Goal: Task Accomplishment & Management: Complete application form

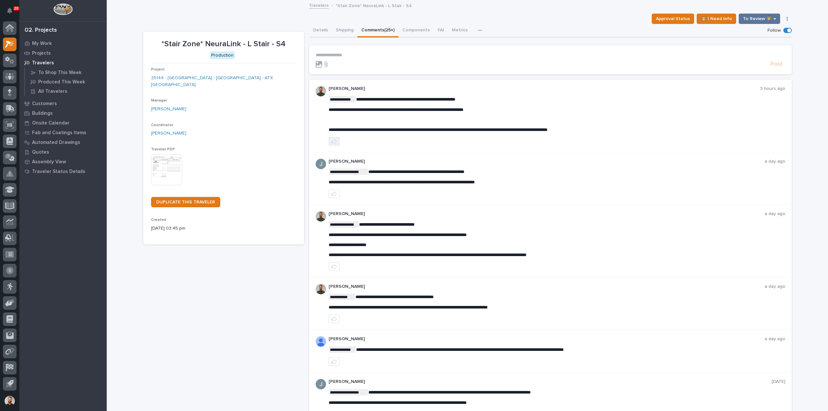
click at [334, 144] on button "button" at bounding box center [334, 141] width 11 height 8
click at [347, 53] on p "**********" at bounding box center [551, 54] width 470 height 5
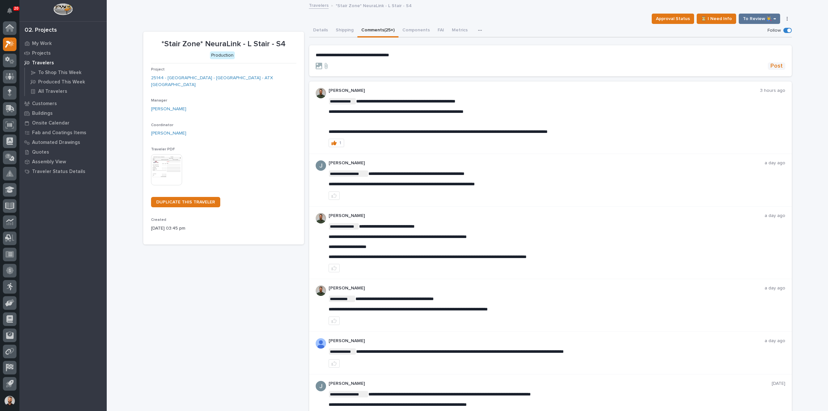
click at [775, 67] on span "Post" at bounding box center [776, 65] width 12 height 7
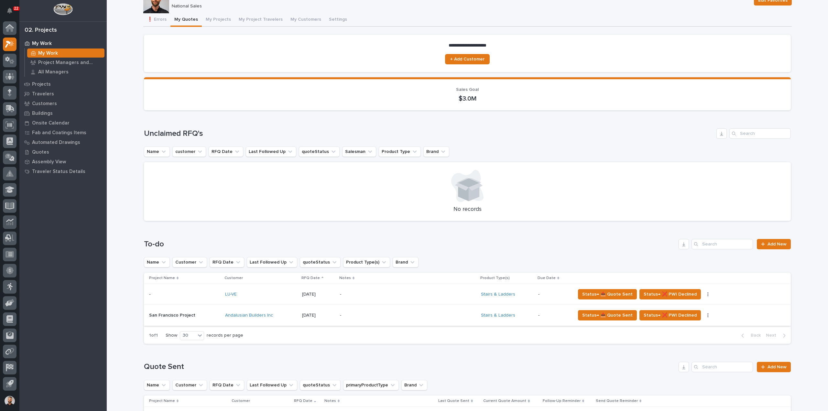
scroll to position [65, 0]
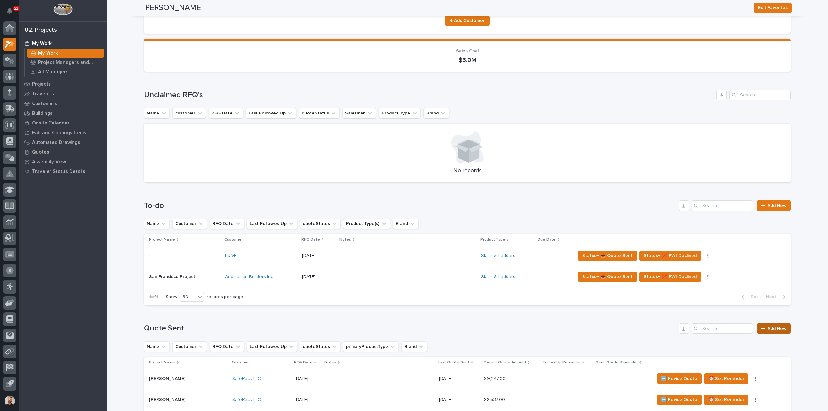
click at [766, 331] on link "Add New" at bounding box center [774, 328] width 34 height 10
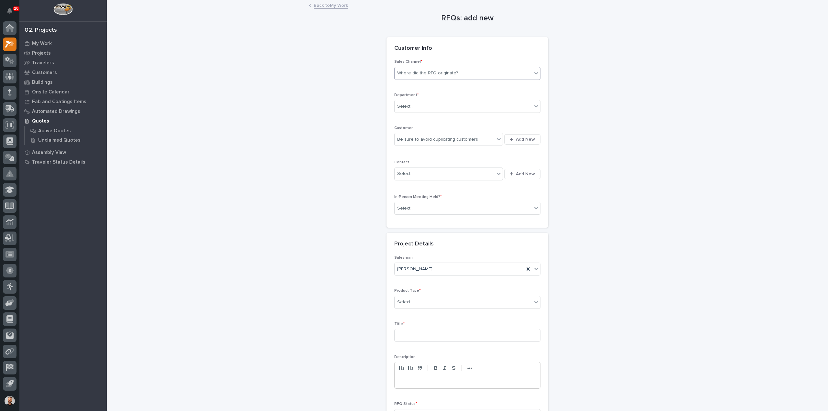
click at [429, 73] on div "Where did the RFQ originate?" at bounding box center [427, 73] width 61 height 7
click at [418, 108] on div "Stair Zone" at bounding box center [465, 108] width 146 height 11
click at [421, 104] on div "Select..." at bounding box center [463, 106] width 137 height 11
click at [419, 119] on span "National Sales" at bounding box center [411, 117] width 33 height 7
drag, startPoint x: 423, startPoint y: 143, endPoint x: 422, endPoint y: 138, distance: 5.2
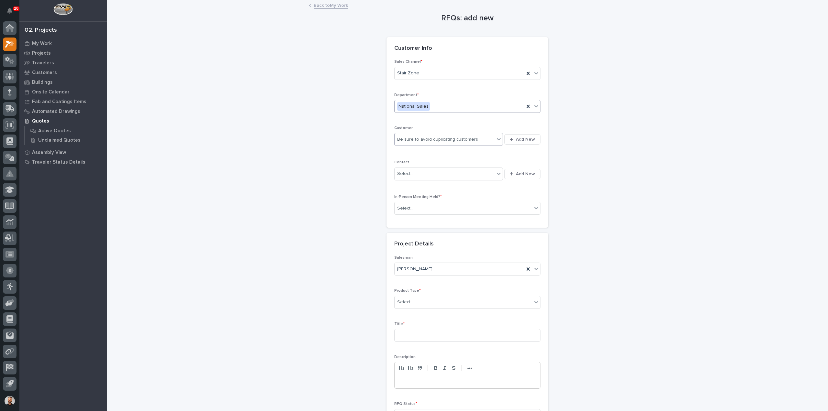
click at [422, 141] on div "Be sure to avoid duplicating customers" at bounding box center [445, 139] width 100 height 11
type input "*********"
click at [423, 148] on div "Blue Ribbon Builders" at bounding box center [446, 151] width 109 height 11
click at [426, 170] on div "Select..." at bounding box center [445, 173] width 100 height 11
type input "*"
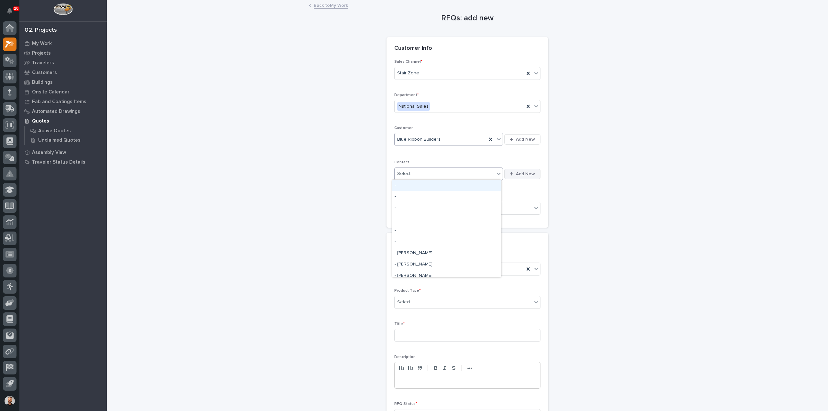
click at [523, 172] on span "Add New" at bounding box center [525, 174] width 19 height 6
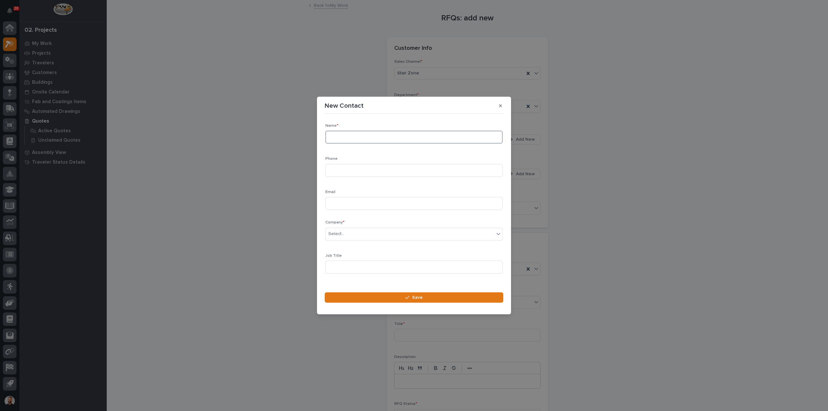
click at [367, 135] on input at bounding box center [413, 137] width 177 height 13
type input "[PERSON_NAME]"
click at [349, 170] on input at bounding box center [413, 170] width 177 height 13
click at [344, 208] on input at bounding box center [413, 203] width 177 height 13
paste input "[EMAIL_ADDRESS][DOMAIN_NAME]"
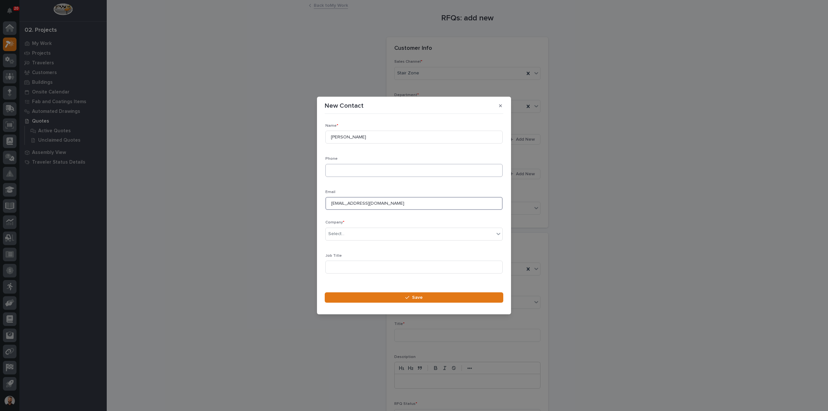
type input "[EMAIL_ADDRESS][DOMAIN_NAME]"
click at [340, 175] on input at bounding box center [413, 170] width 177 height 13
type input "4"
drag, startPoint x: 375, startPoint y: 164, endPoint x: 374, endPoint y: 169, distance: 5.2
click at [375, 166] on input at bounding box center [413, 170] width 177 height 13
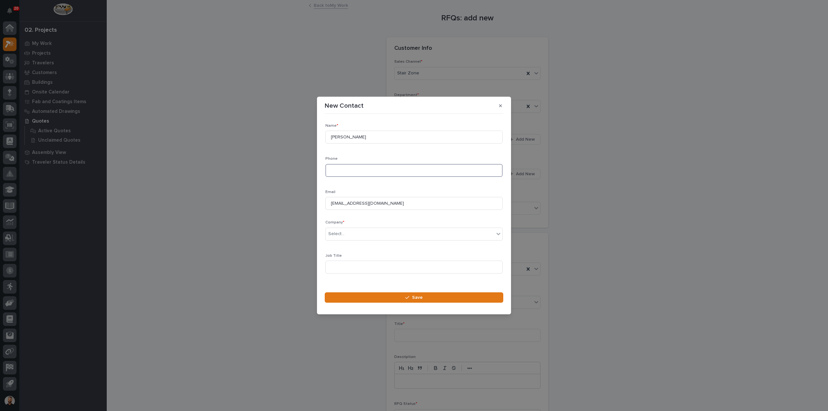
paste input "[PHONE_NUMBER] Ext.104"
type input "[PHONE_NUMBER] Ext.104"
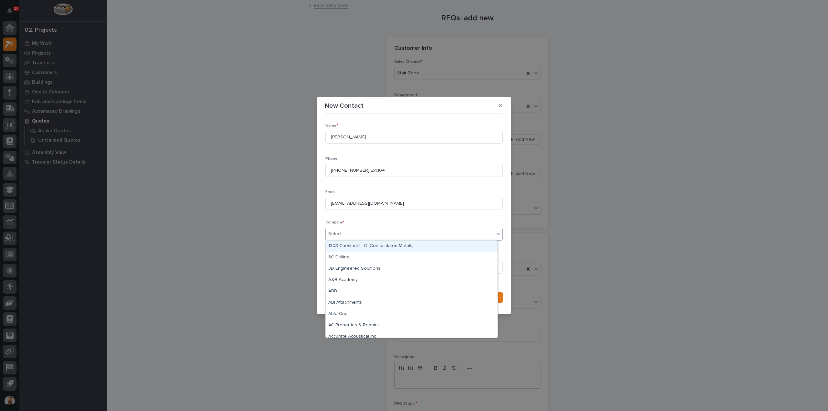
click at [356, 234] on div "Select..." at bounding box center [410, 234] width 168 height 11
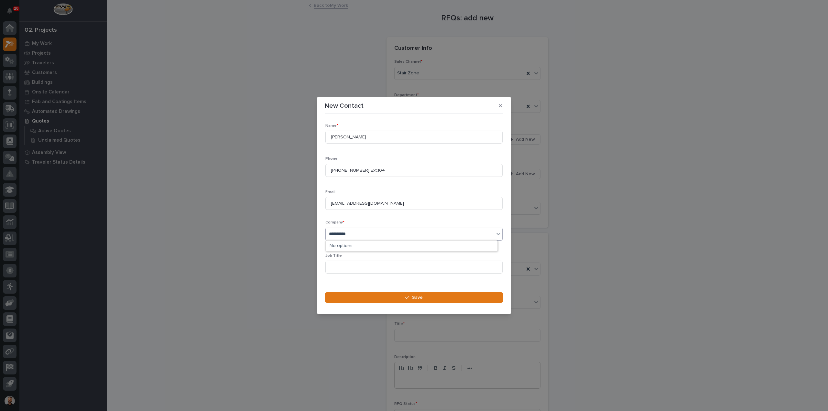
type input "**********"
click at [354, 244] on div "Blue Ribbon Builders" at bounding box center [412, 246] width 172 height 11
click at [351, 265] on input at bounding box center [413, 267] width 177 height 13
type input "Operations Manager"
click at [338, 295] on button "Save" at bounding box center [414, 297] width 179 height 10
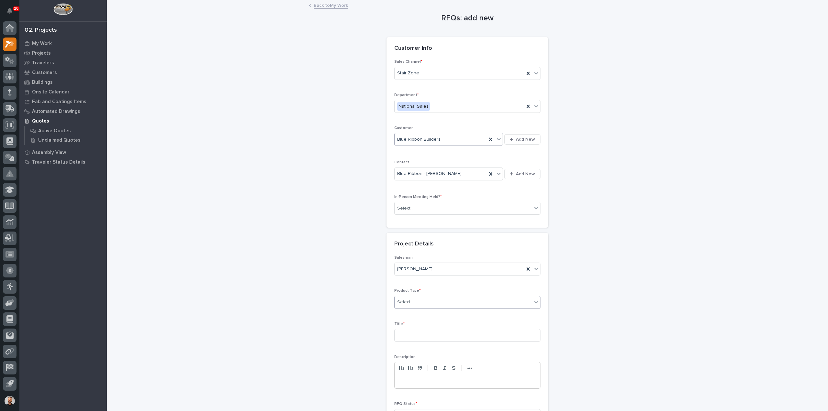
click at [426, 302] on div "Select..." at bounding box center [463, 302] width 137 height 11
type input "***"
click at [415, 333] on input at bounding box center [467, 335] width 146 height 13
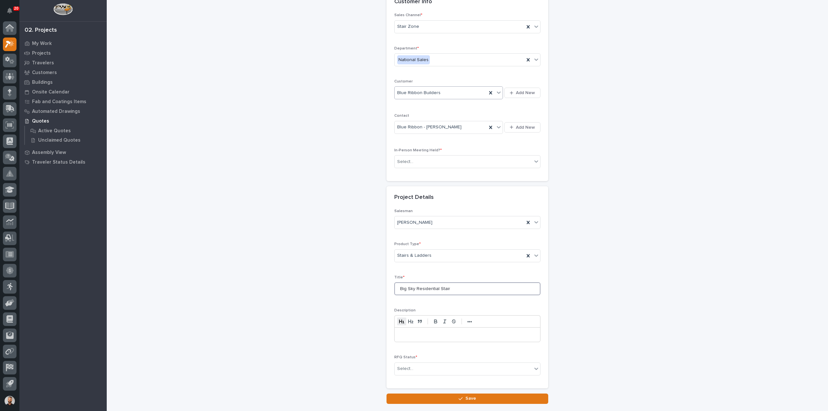
scroll to position [88, 0]
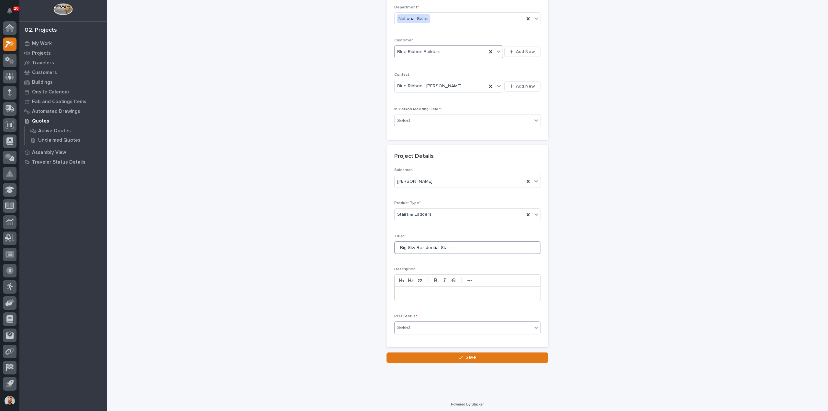
type input "Big Sky Residential Stair"
click at [401, 328] on div "Select..." at bounding box center [405, 327] width 16 height 7
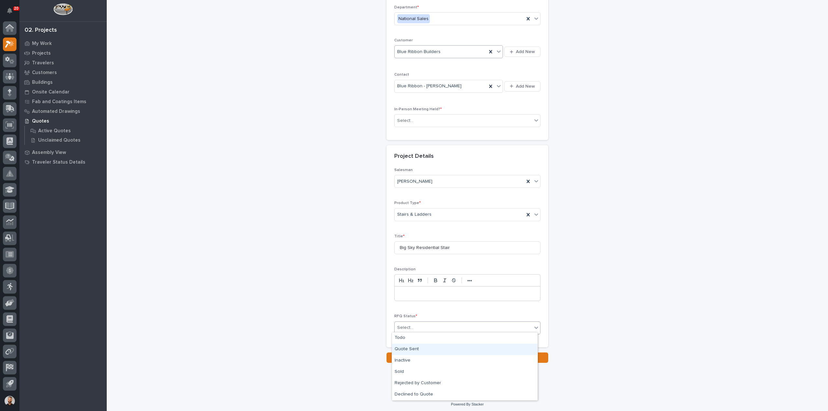
click at [406, 349] on div "Quote Sent" at bounding box center [465, 349] width 146 height 11
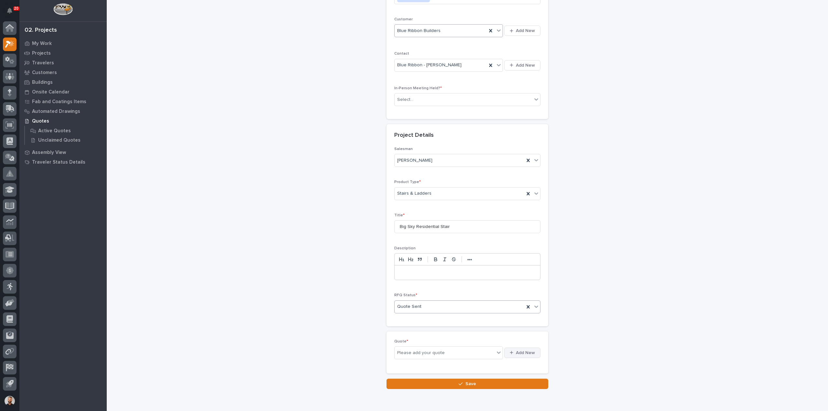
scroll to position [111, 0]
click at [525, 347] on span "Add New" at bounding box center [525, 350] width 19 height 6
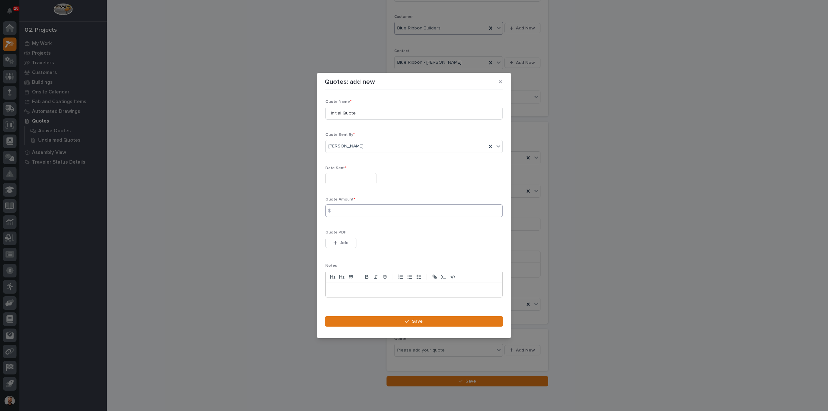
click at [382, 210] on input at bounding box center [413, 210] width 177 height 13
type input "4162"
click at [332, 242] on button "Add" at bounding box center [340, 243] width 31 height 10
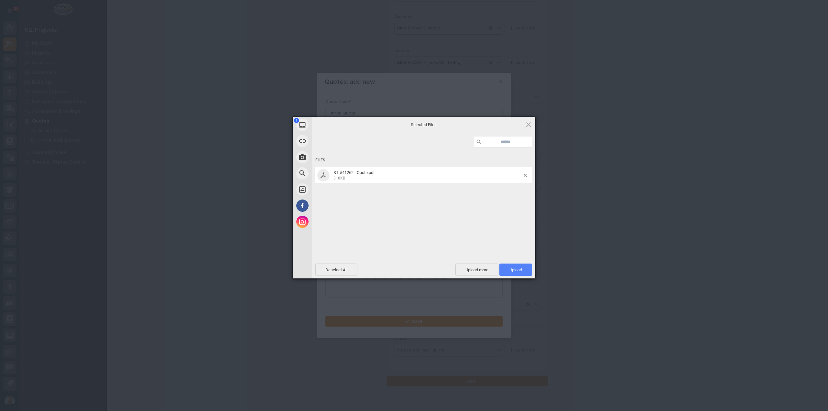
click at [521, 267] on span "Upload 1" at bounding box center [515, 269] width 13 height 5
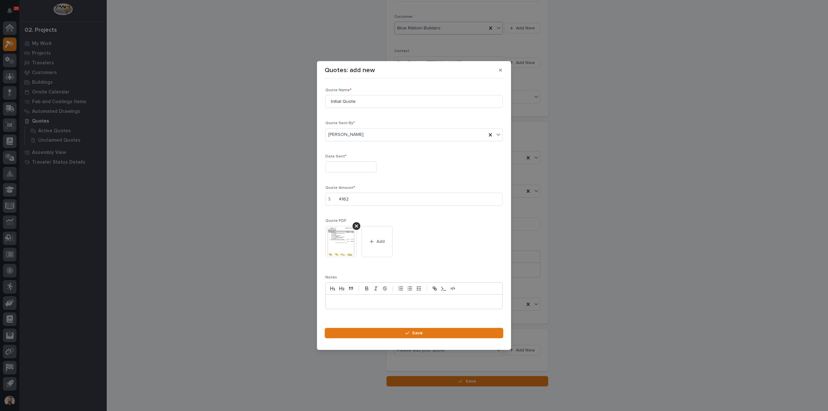
click at [357, 167] on input "text" at bounding box center [350, 166] width 51 height 11
click at [351, 96] on div "3" at bounding box center [348, 93] width 9 height 9
type input "**********"
click at [419, 330] on span "Save" at bounding box center [417, 333] width 11 height 6
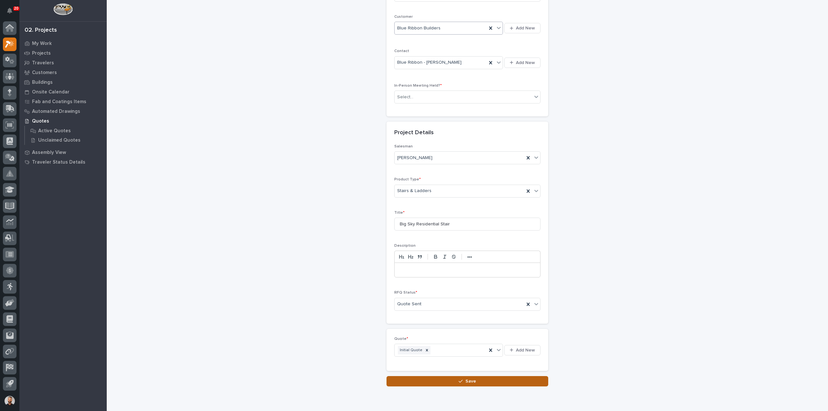
click at [484, 376] on button "Save" at bounding box center [467, 381] width 162 height 10
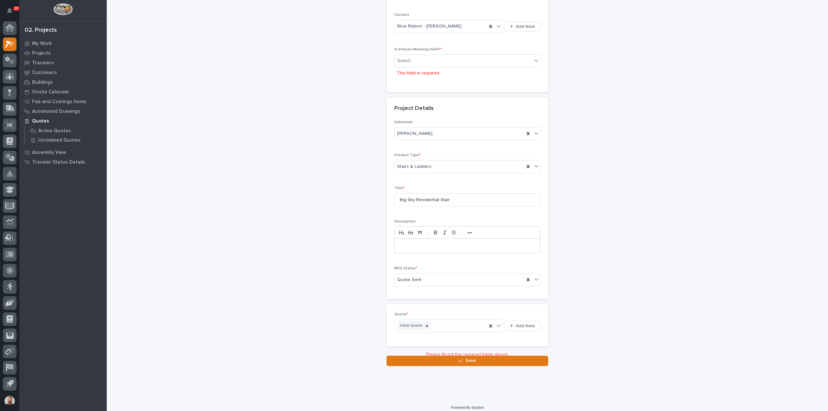
scroll to position [151, 0]
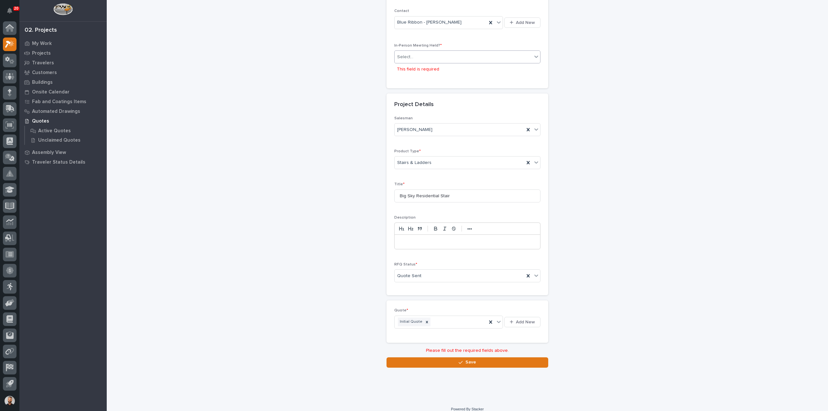
click at [437, 56] on div "Select..." at bounding box center [463, 57] width 137 height 11
click at [414, 77] on div "No" at bounding box center [465, 79] width 146 height 11
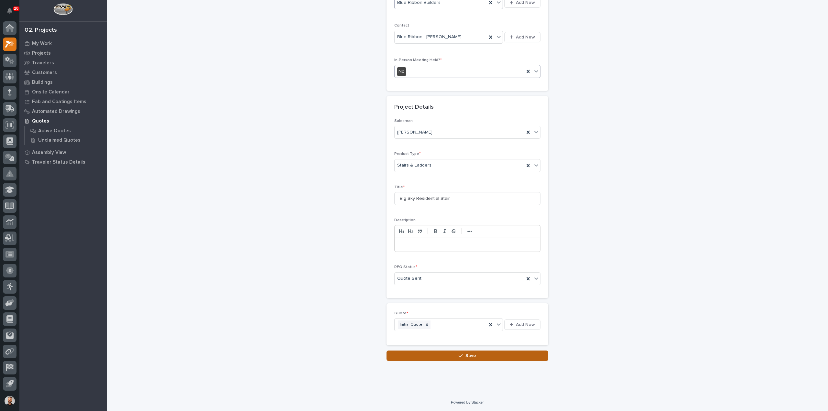
scroll to position [135, 0]
click at [454, 352] on button "Save" at bounding box center [467, 357] width 162 height 10
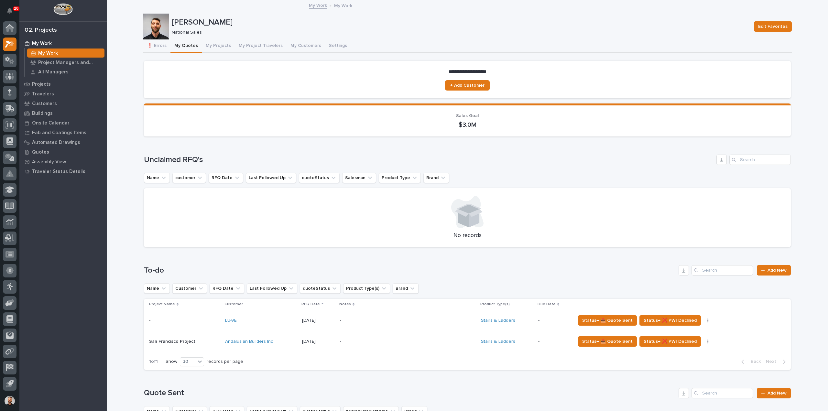
click at [393, 318] on p "-" at bounding box center [396, 320] width 113 height 5
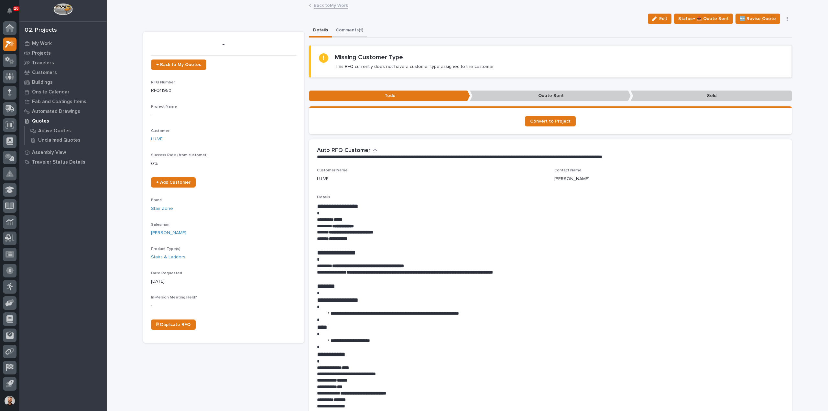
click at [350, 34] on button "Comments (1)" at bounding box center [349, 31] width 35 height 14
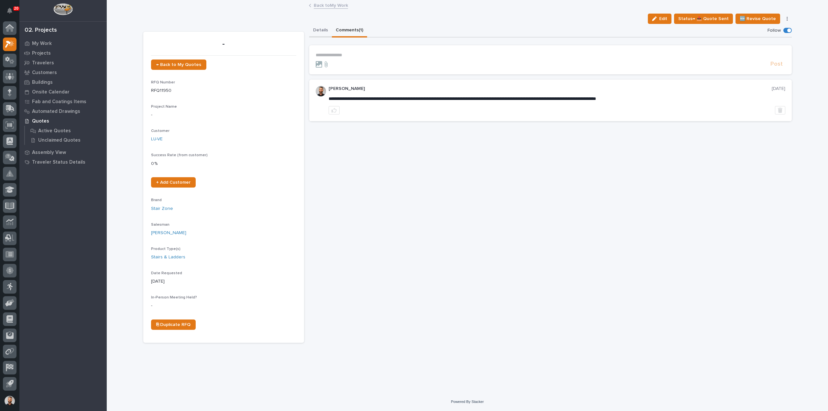
click at [321, 27] on button "Details" at bounding box center [320, 31] width 23 height 14
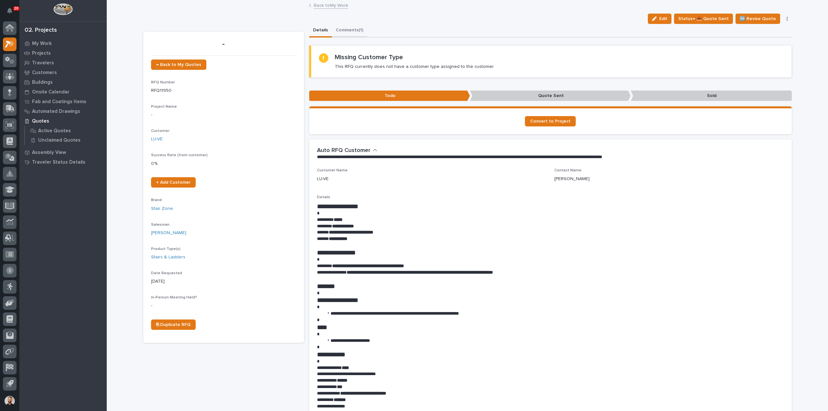
click at [354, 30] on button "Comments (1)" at bounding box center [349, 31] width 35 height 14
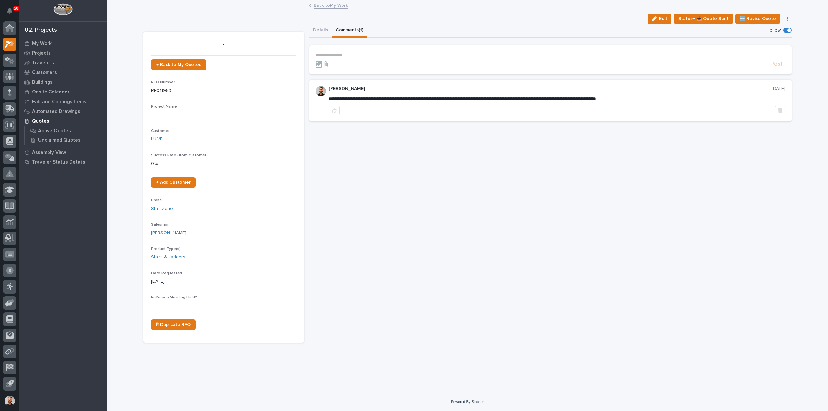
click at [349, 55] on p "**********" at bounding box center [551, 54] width 470 height 5
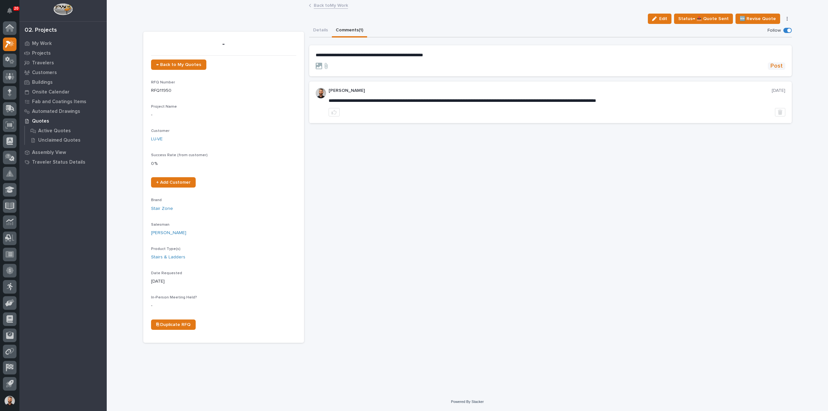
click at [778, 64] on span "Post" at bounding box center [776, 65] width 12 height 7
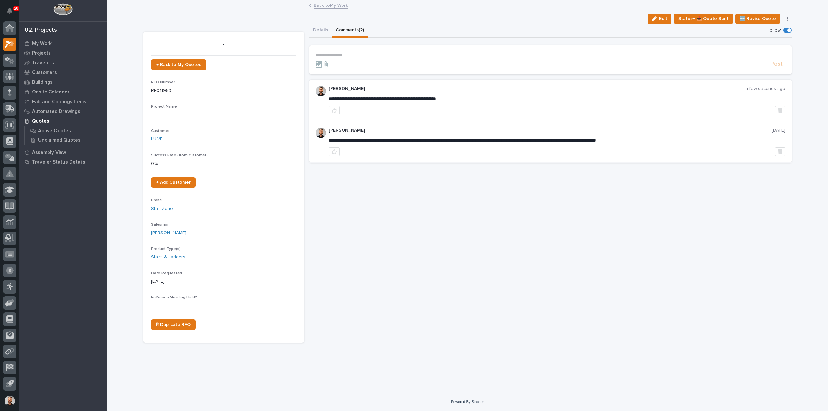
click at [788, 17] on button "button" at bounding box center [787, 18] width 9 height 5
click at [586, 20] on div "Edit Status→ 📤 Quote Sent 🆕 Revise Quote 📝 Edit Description 📞 Edit Contact Info…" at bounding box center [467, 19] width 648 height 10
click at [321, 4] on link "Back to My Work" at bounding box center [331, 4] width 34 height 7
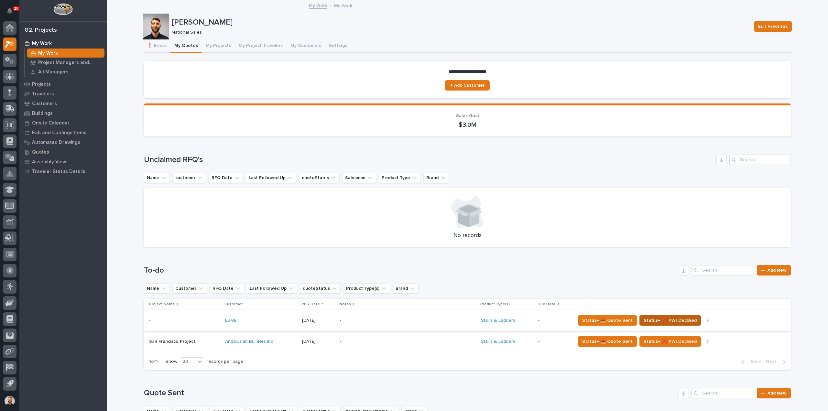
click at [686, 320] on span "Status→ ❌ PWI Declined" at bounding box center [670, 321] width 53 height 8
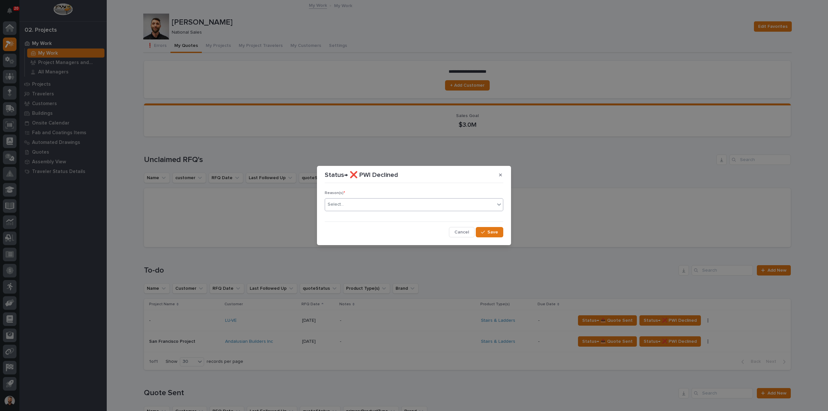
click at [386, 207] on div "Select..." at bounding box center [410, 204] width 170 height 11
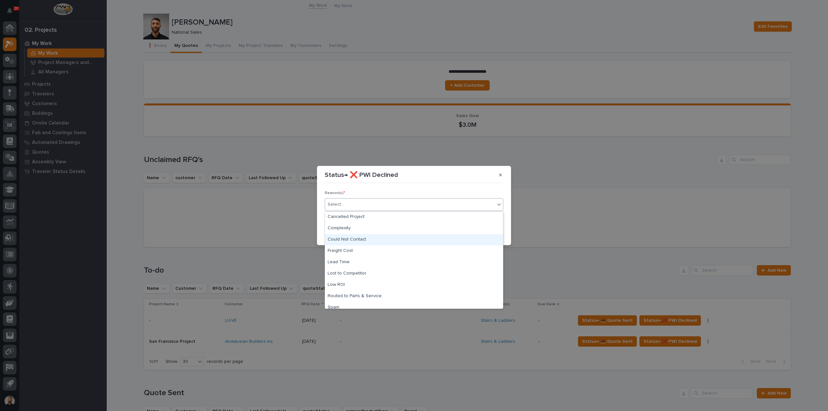
click at [356, 238] on div "Could Not Contact" at bounding box center [414, 239] width 178 height 11
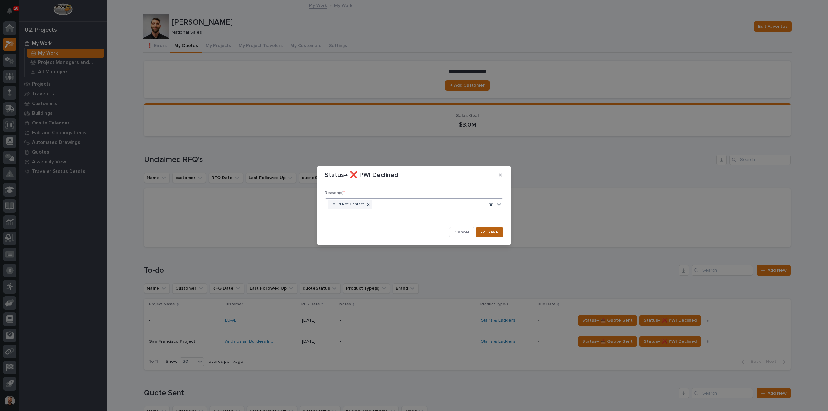
click at [500, 234] on button "Save" at bounding box center [489, 232] width 27 height 10
